Goal: Task Accomplishment & Management: Manage account settings

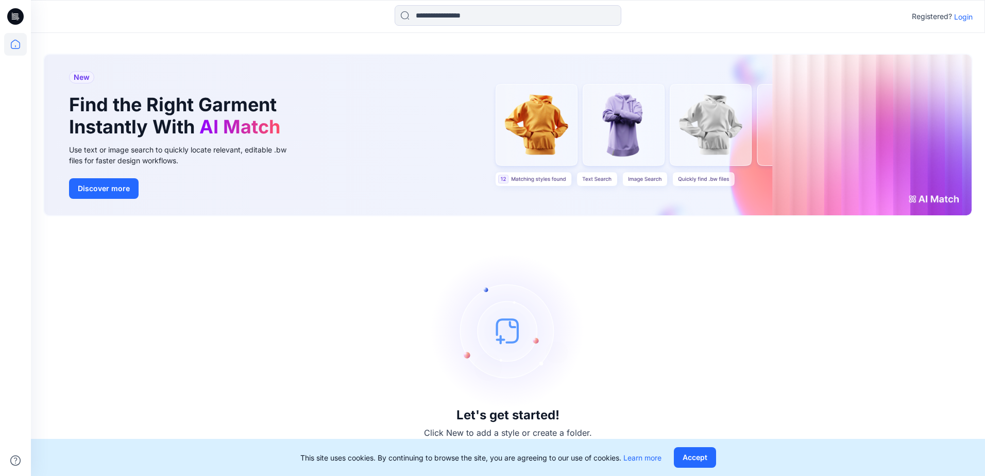
click at [964, 19] on p "Login" at bounding box center [964, 16] width 19 height 11
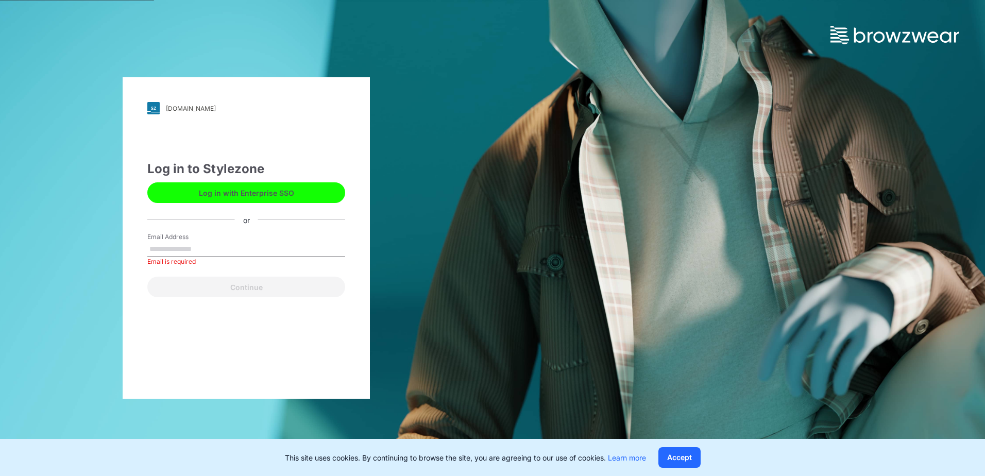
click at [309, 186] on button "Log in with Enterprise SSO" at bounding box center [246, 192] width 198 height 21
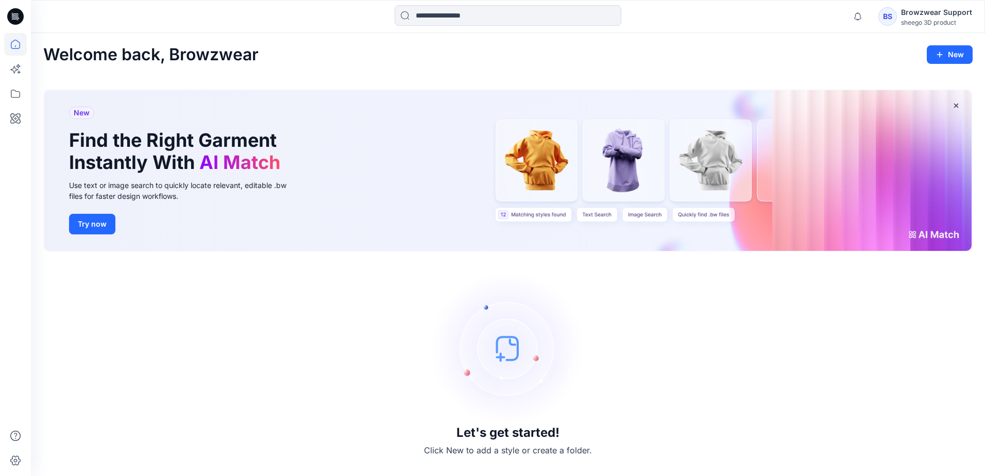
click at [916, 18] on div "Browzwear Support" at bounding box center [936, 12] width 71 height 12
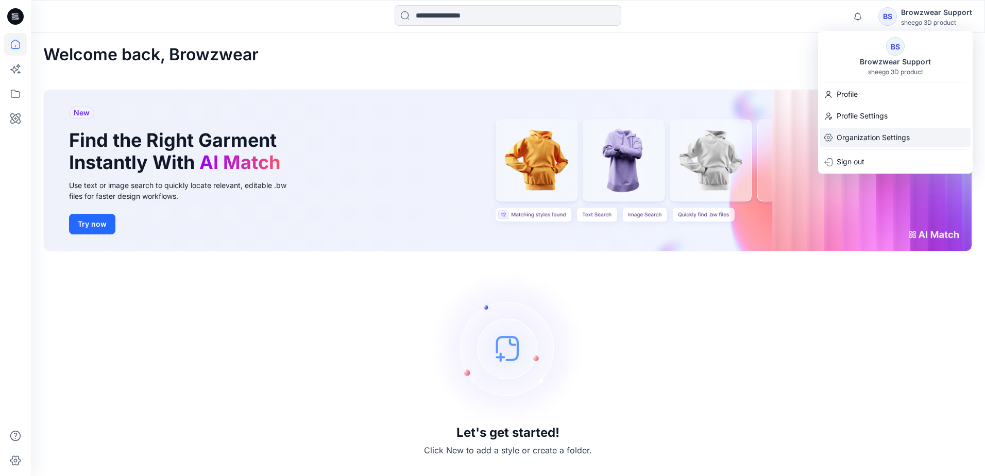
click at [862, 137] on p "Organization Settings" at bounding box center [873, 138] width 73 height 20
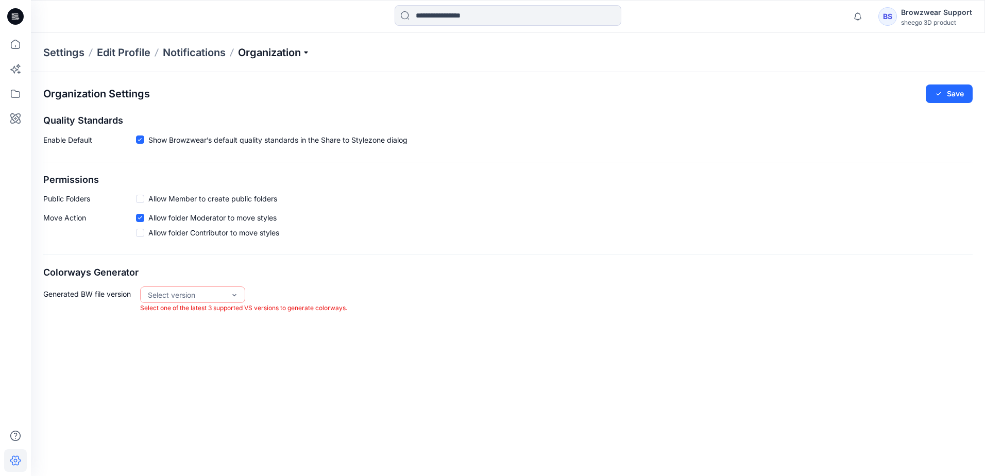
click at [310, 53] on p "Organization" at bounding box center [274, 52] width 72 height 14
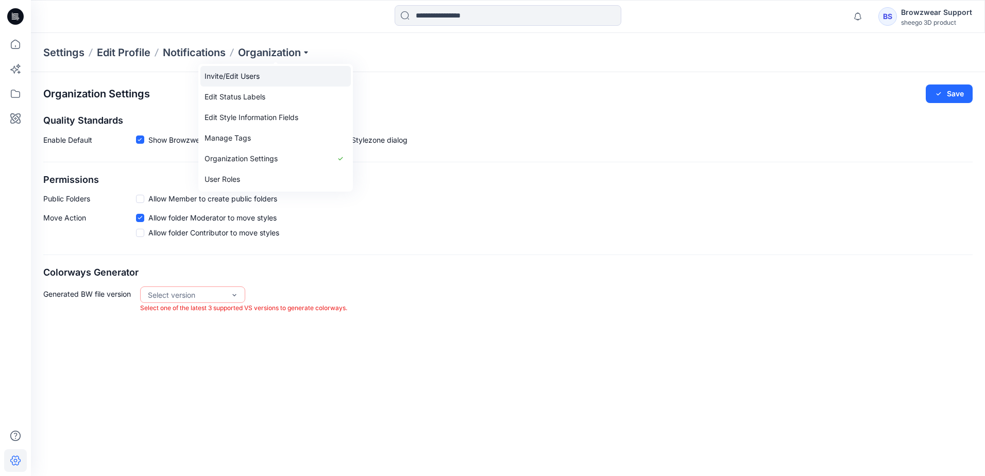
click at [285, 76] on link "Invite/Edit Users" at bounding box center [275, 76] width 150 height 21
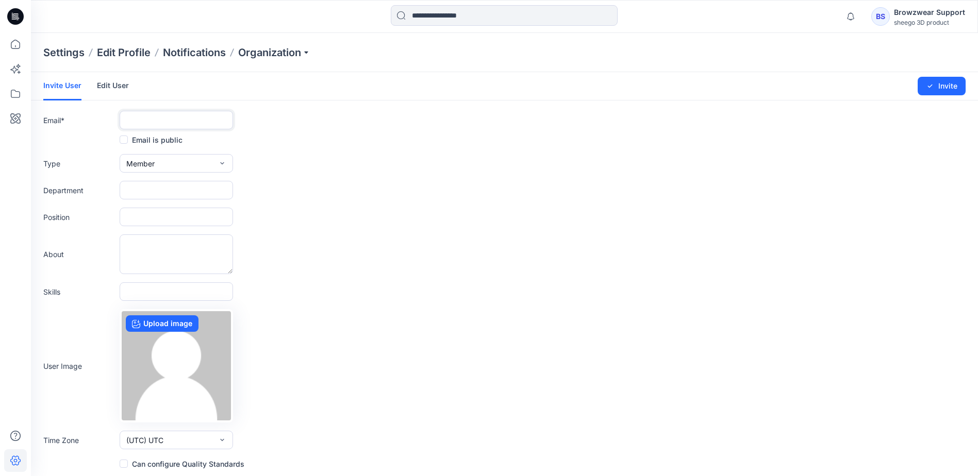
click at [178, 120] on input "text" at bounding box center [176, 120] width 113 height 19
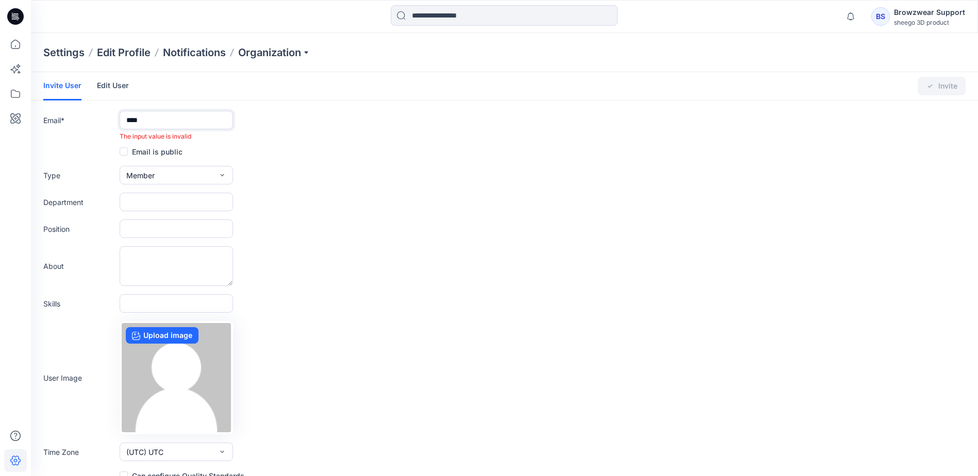
type input "****"
click at [107, 87] on link "Edit User" at bounding box center [113, 85] width 32 height 27
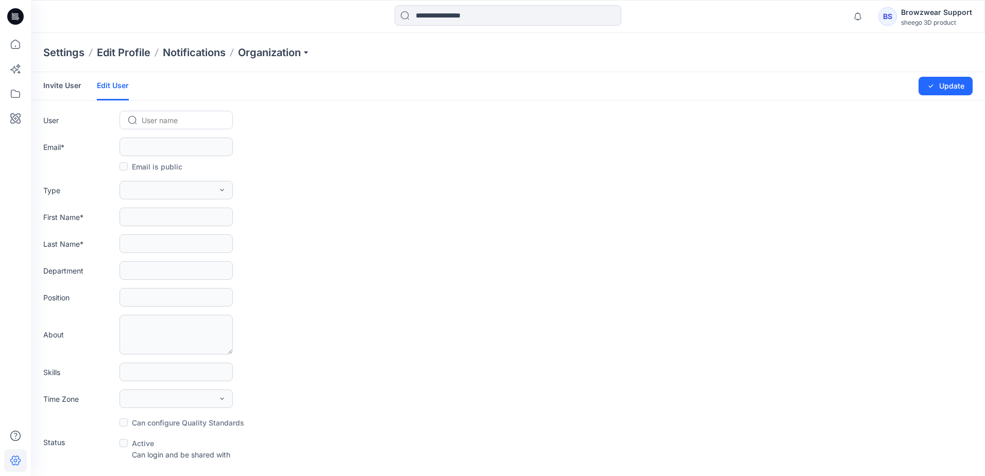
click at [159, 121] on div at bounding box center [182, 120] width 81 height 13
type input "****"
click at [167, 145] on span "Erik Klein" at bounding box center [172, 142] width 59 height 11
type input "**********"
type input "****"
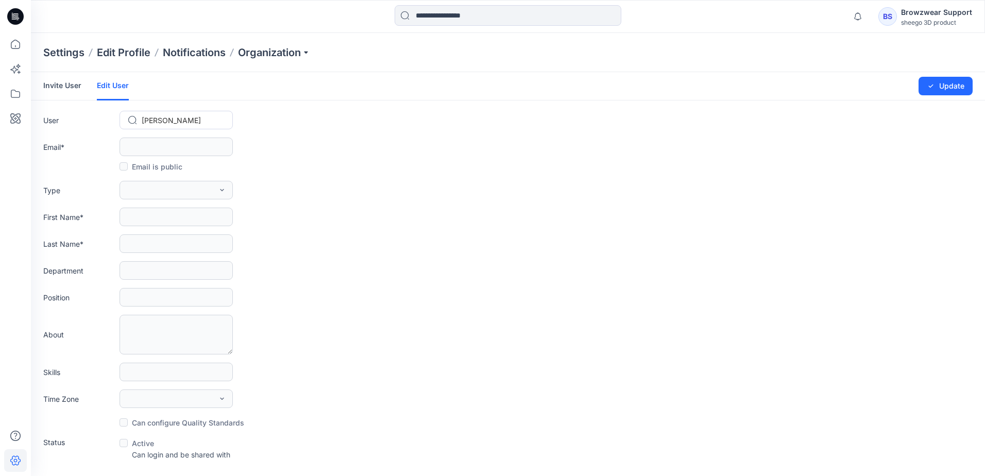
type input "*****"
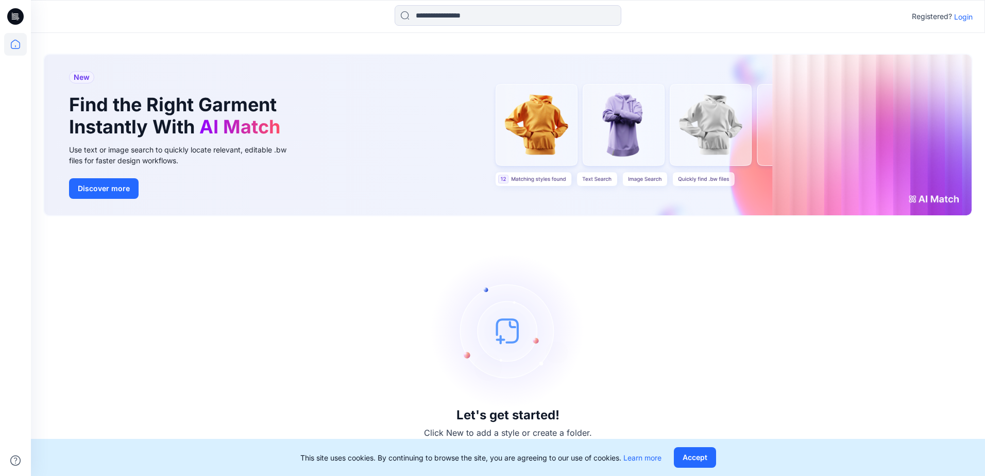
click at [960, 19] on p "Login" at bounding box center [964, 16] width 19 height 11
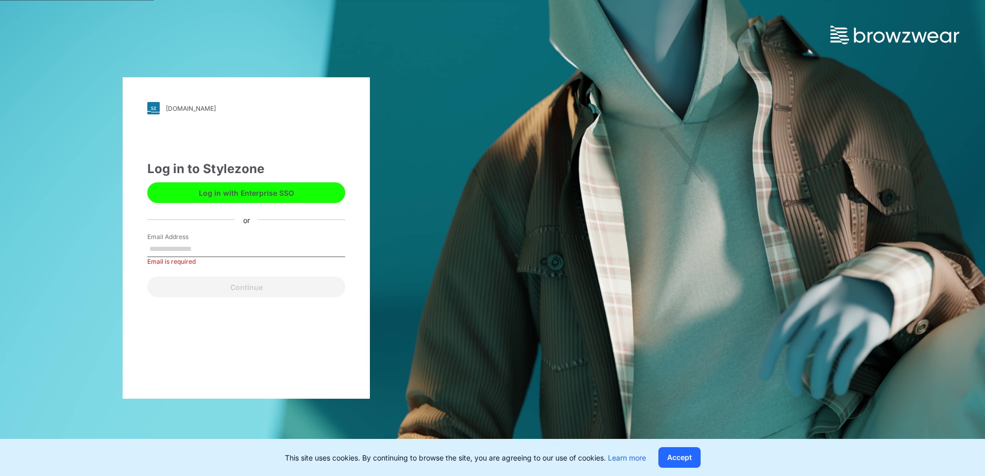
click at [282, 196] on button "Log in with Enterprise SSO" at bounding box center [246, 192] width 198 height 21
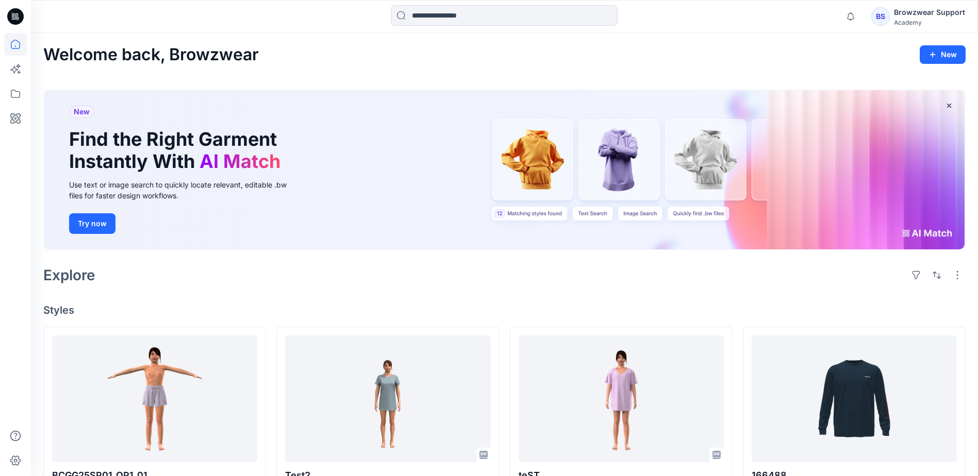
click at [917, 13] on div "Browzwear Support" at bounding box center [929, 12] width 71 height 12
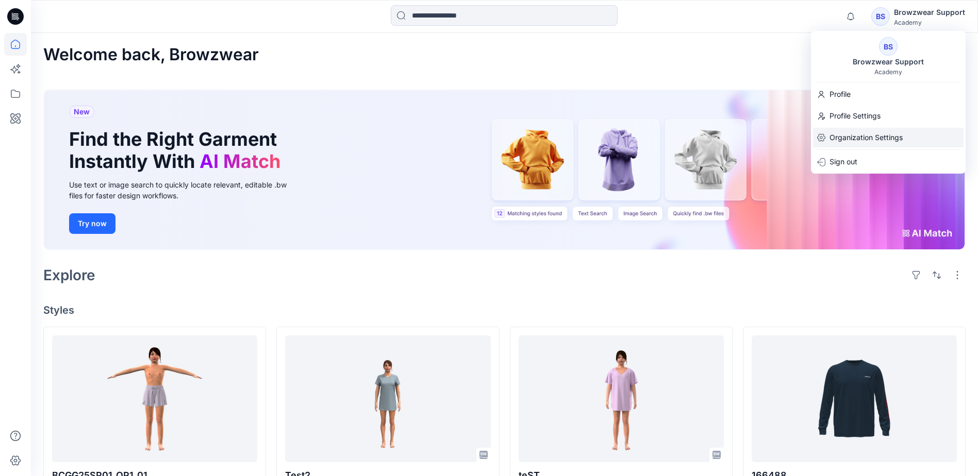
click at [873, 139] on p "Organization Settings" at bounding box center [865, 138] width 73 height 20
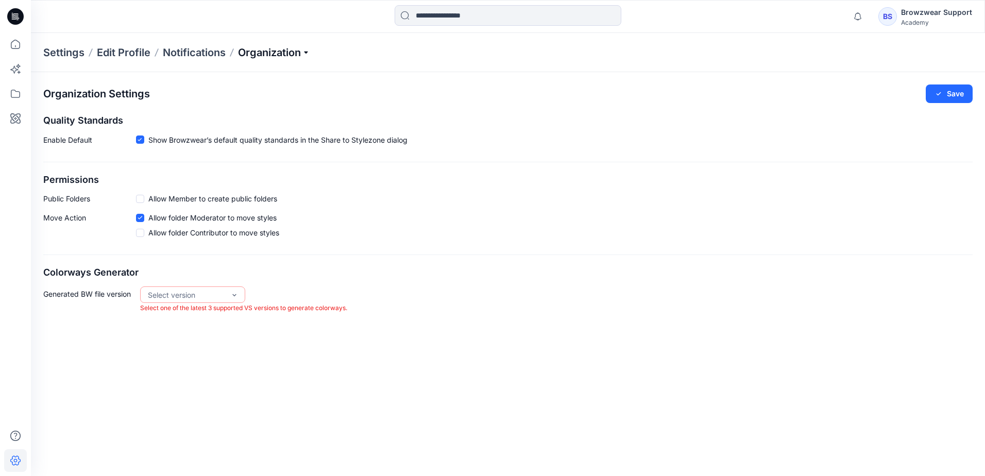
click at [289, 52] on p "Organization" at bounding box center [274, 52] width 72 height 14
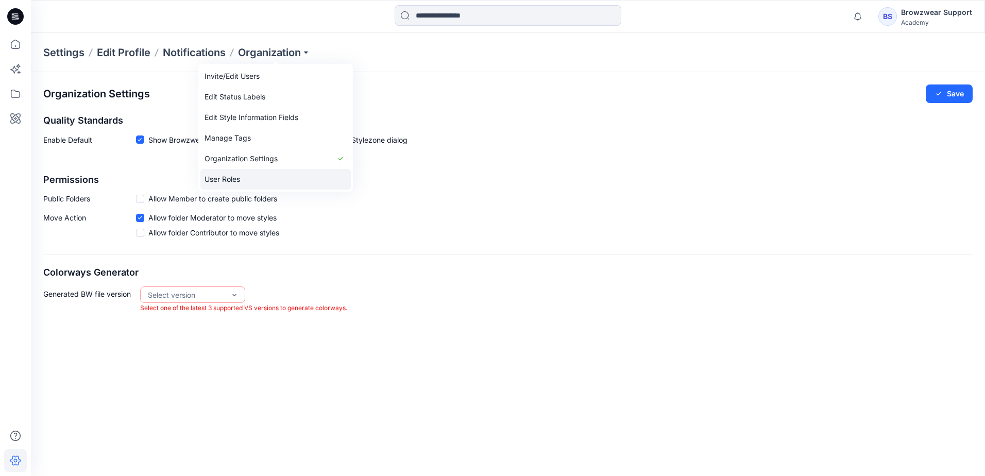
click at [254, 178] on link "User Roles" at bounding box center [275, 179] width 150 height 21
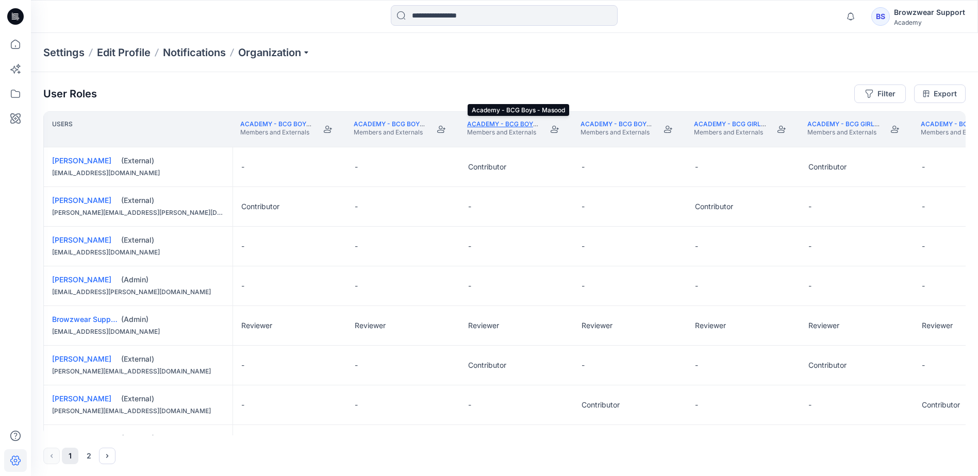
click at [502, 125] on link "Academy - BCG Boys - Masood" at bounding box center [519, 124] width 105 height 8
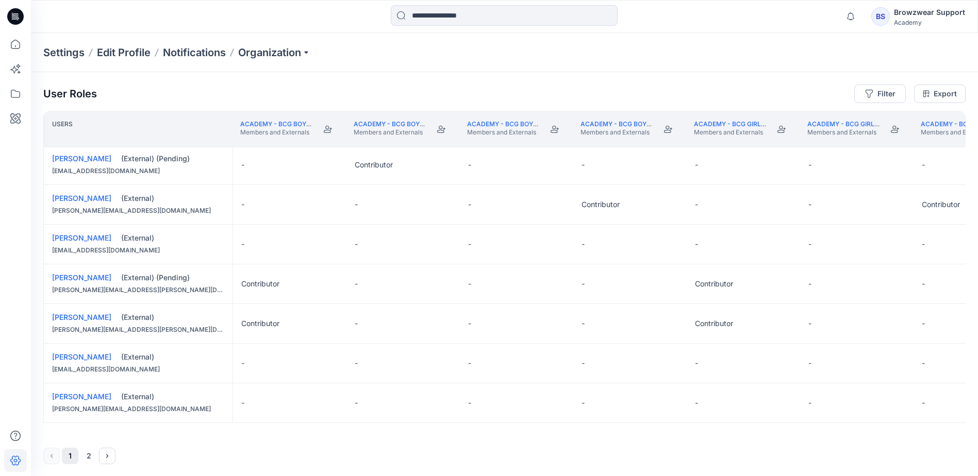
scroll to position [1, 0]
click at [89, 453] on button "2" at bounding box center [88, 455] width 16 height 16
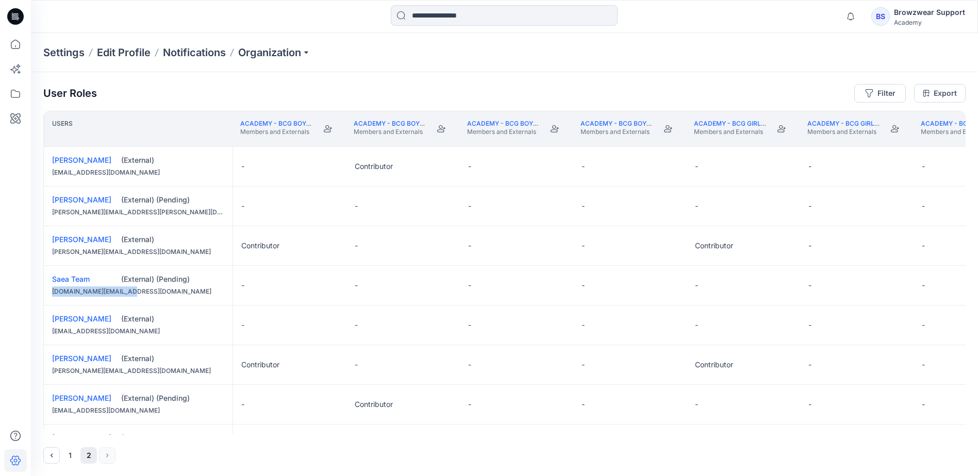
drag, startPoint x: 138, startPoint y: 293, endPoint x: 46, endPoint y: 300, distance: 92.0
click at [46, 300] on div "Saea Team (External) (Pending) [DOMAIN_NAME][EMAIL_ADDRESS][DOMAIN_NAME]" at bounding box center [138, 285] width 189 height 39
copy div "[DOMAIN_NAME][EMAIL_ADDRESS][DOMAIN_NAME]"
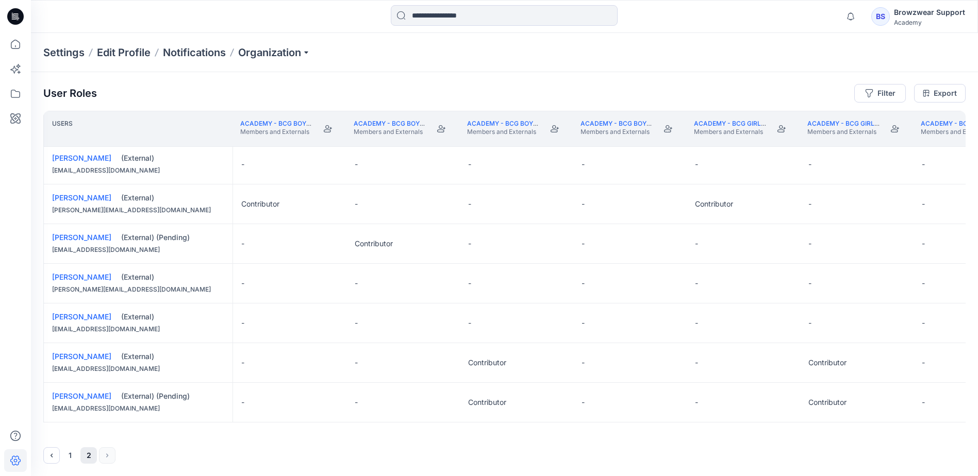
scroll to position [163, 0]
